Goal: Check status: Check status

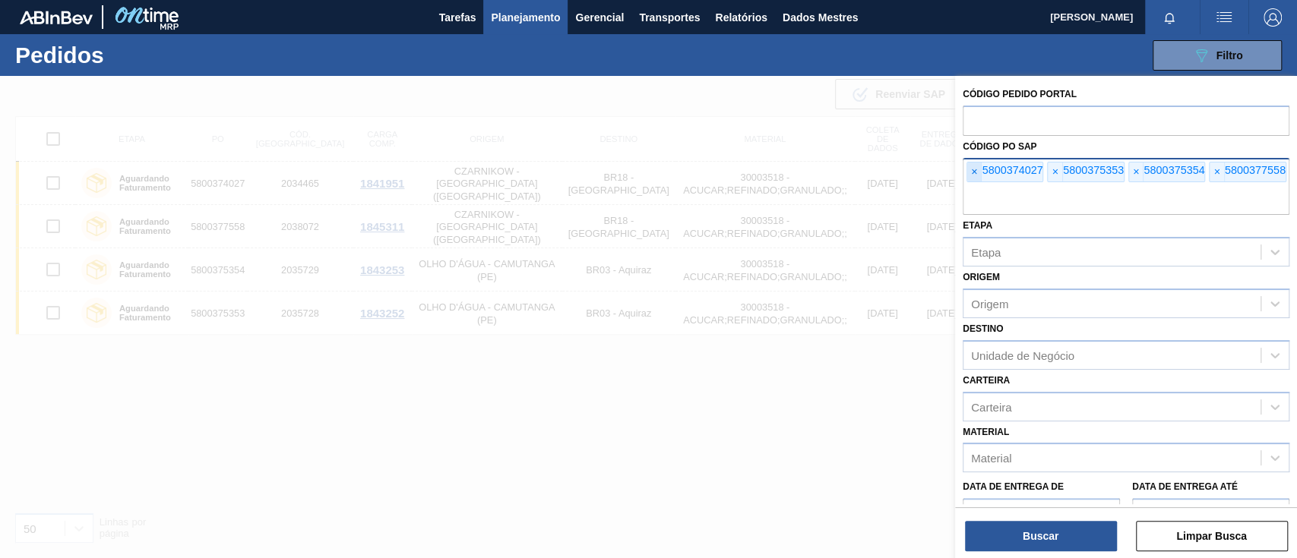
click at [972, 173] on font "×" at bounding box center [974, 172] width 6 height 12
click at [972, 186] on input "text" at bounding box center [1126, 200] width 327 height 29
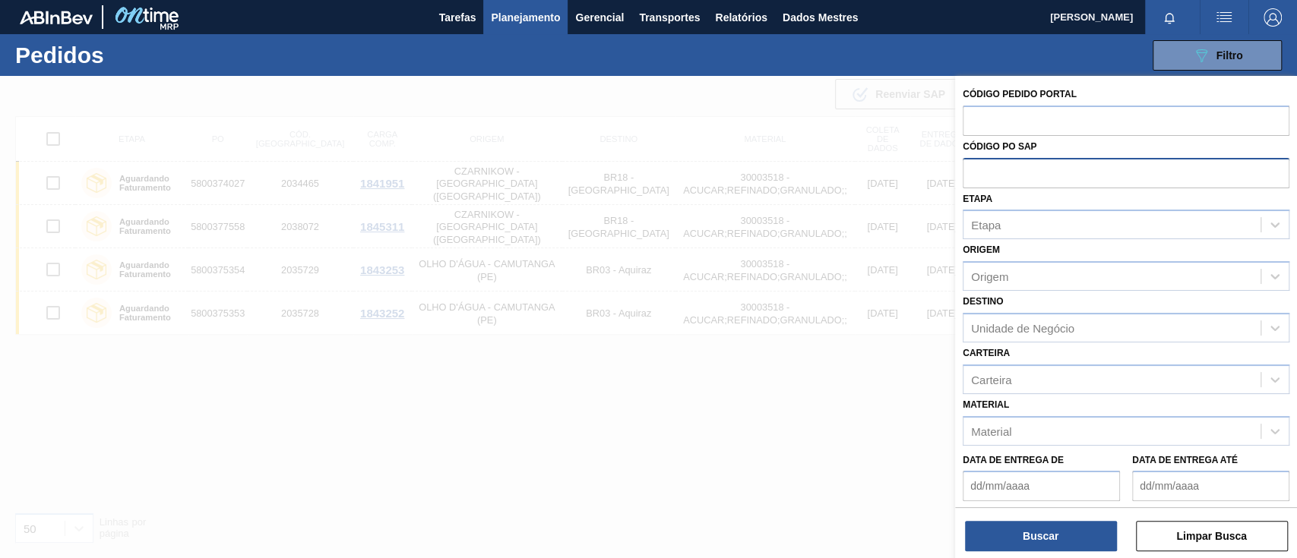
paste input "5800369634"
type input "5800369634"
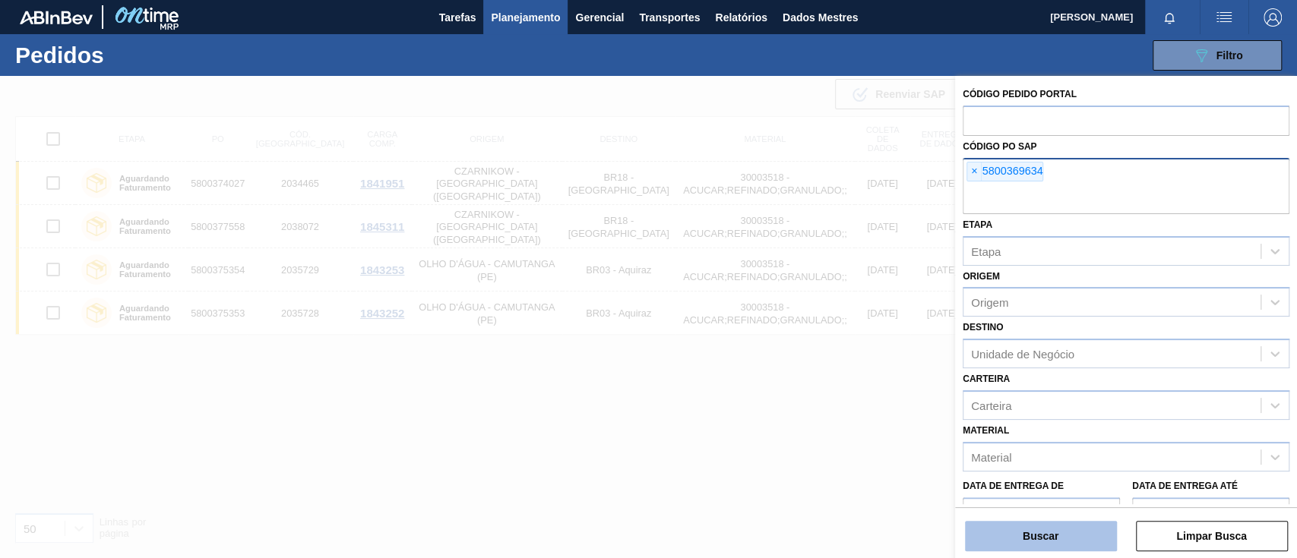
click at [1023, 526] on button "Buscar" at bounding box center [1041, 536] width 152 height 30
